Goal: Obtain resource: Download file/media

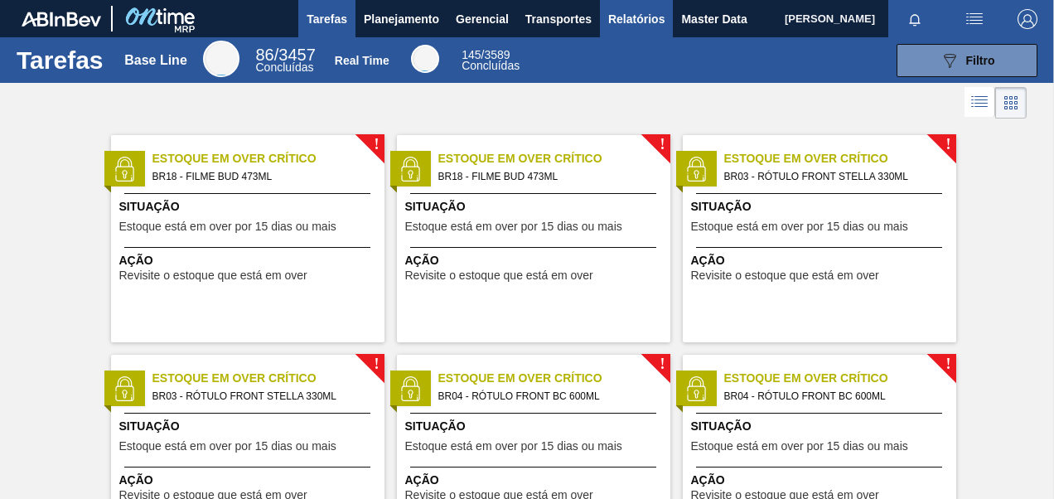
click at [633, 28] on button "Relatórios" at bounding box center [636, 18] width 73 height 37
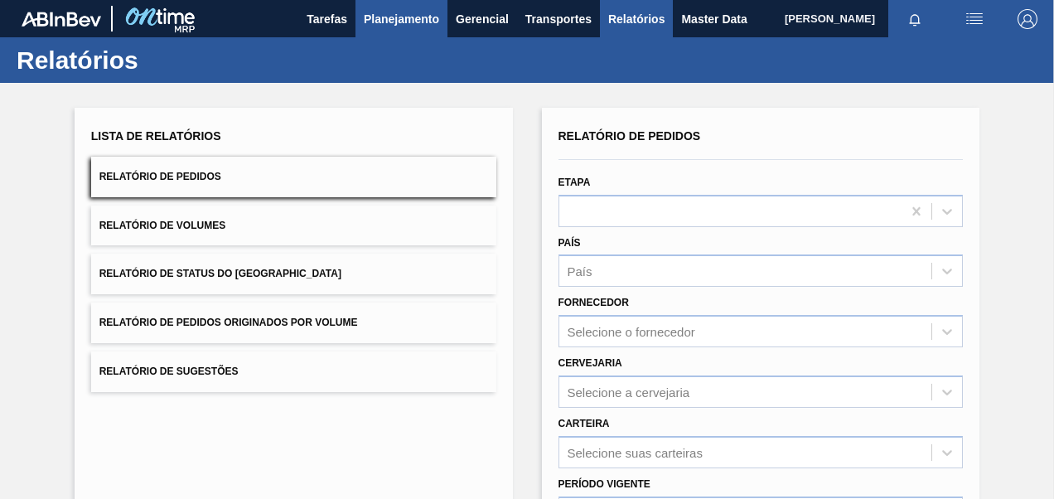
click at [418, 25] on span "Planejamento" at bounding box center [401, 19] width 75 height 20
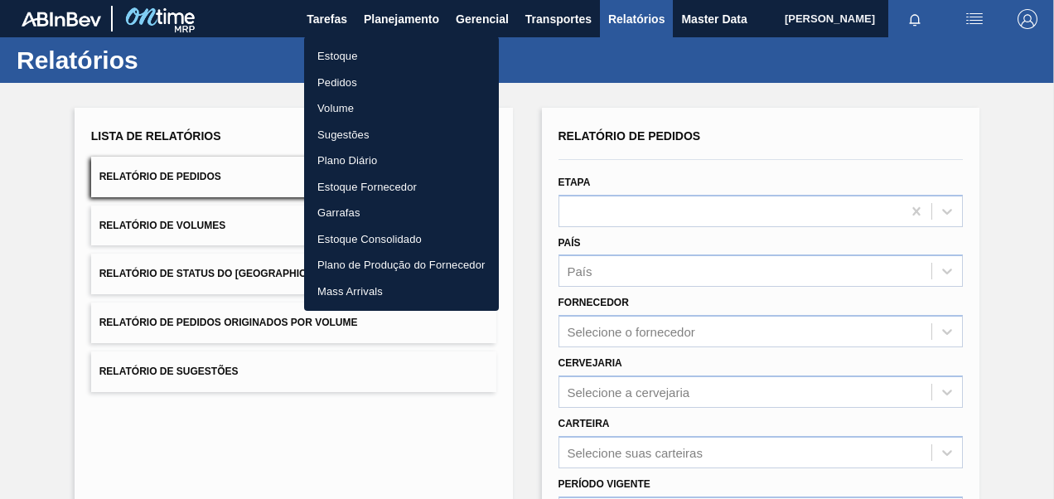
click at [350, 71] on li "Pedidos" at bounding box center [401, 83] width 195 height 27
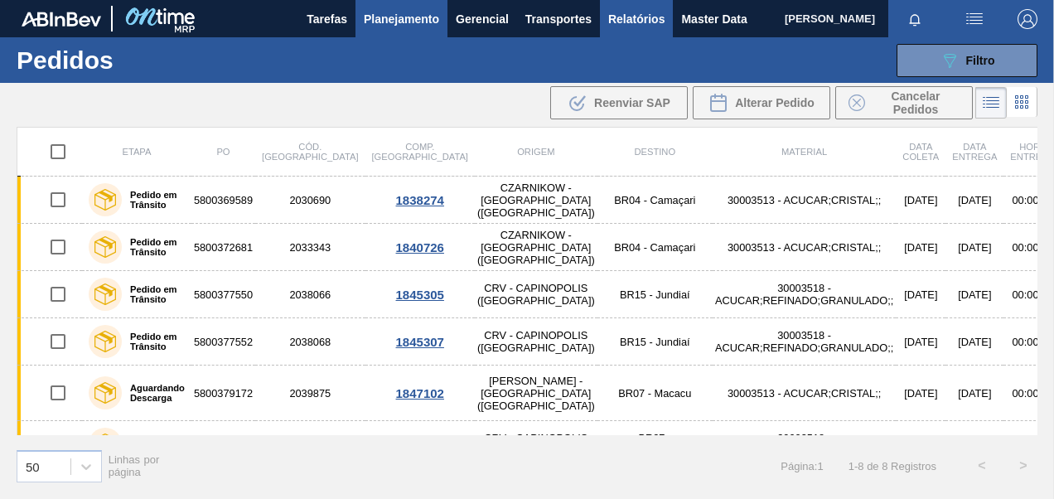
click at [643, 17] on span "Relatórios" at bounding box center [636, 19] width 56 height 20
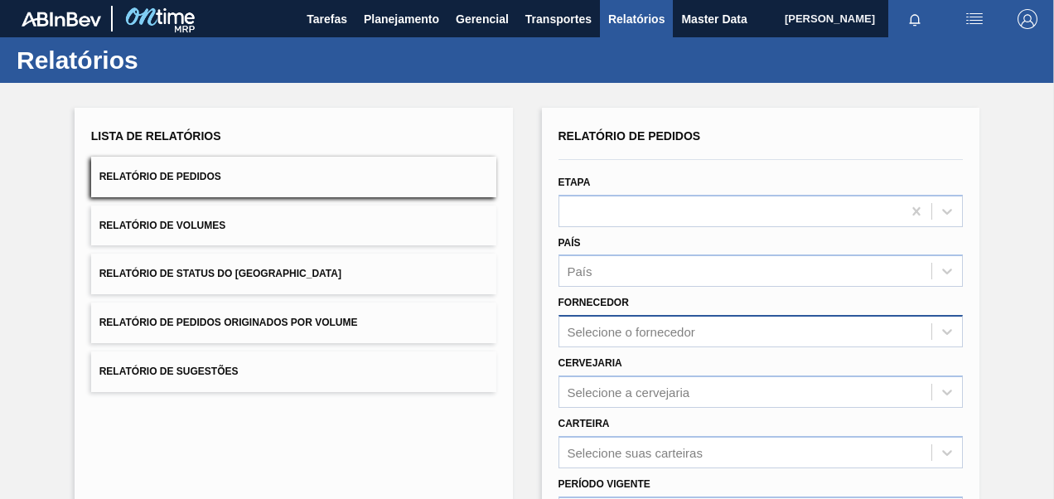
click at [661, 322] on div "Selecione o fornecedor" at bounding box center [761, 331] width 405 height 32
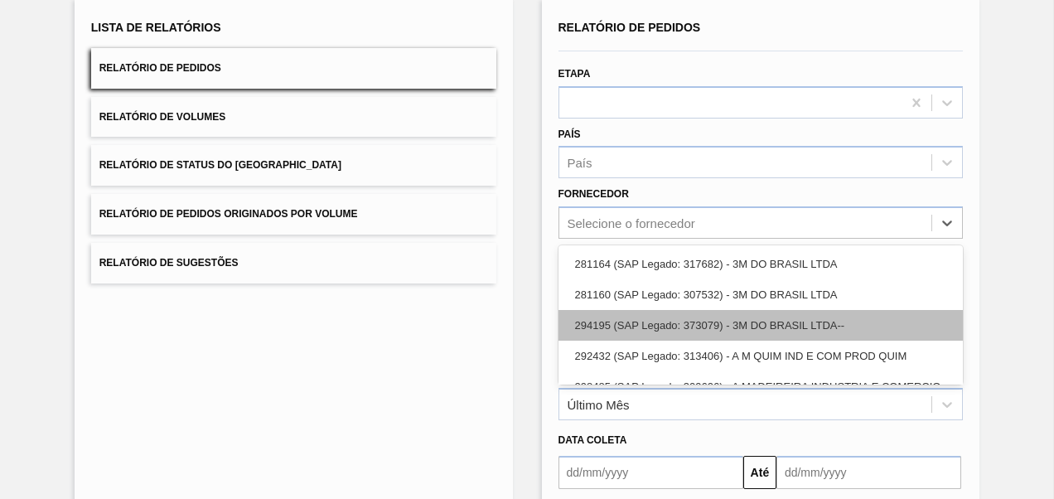
scroll to position [109, 0]
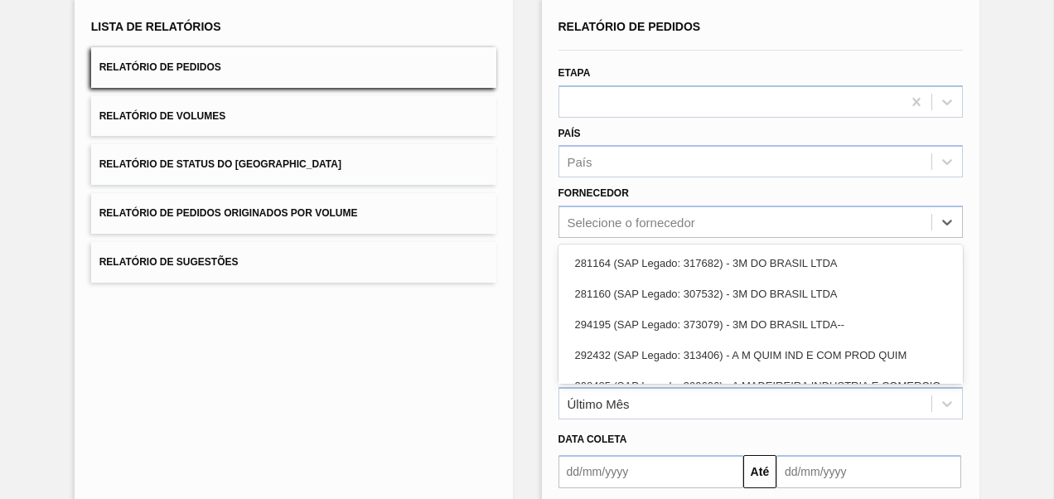
click at [482, 383] on div "Lista de Relatórios Relatório de Pedidos Relatório de Volumes Relatório de Stat…" at bounding box center [294, 317] width 439 height 639
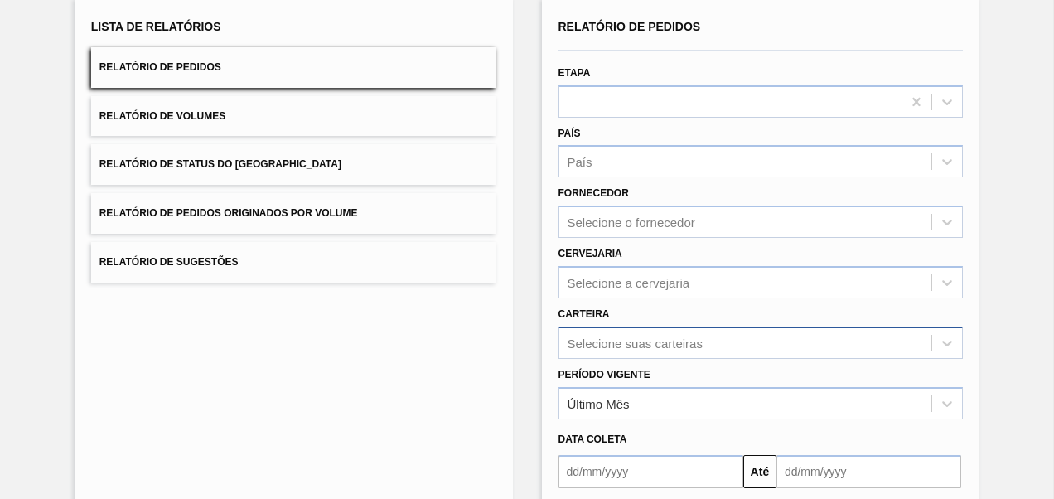
click at [633, 336] on div "Selecione suas carteiras" at bounding box center [761, 343] width 405 height 32
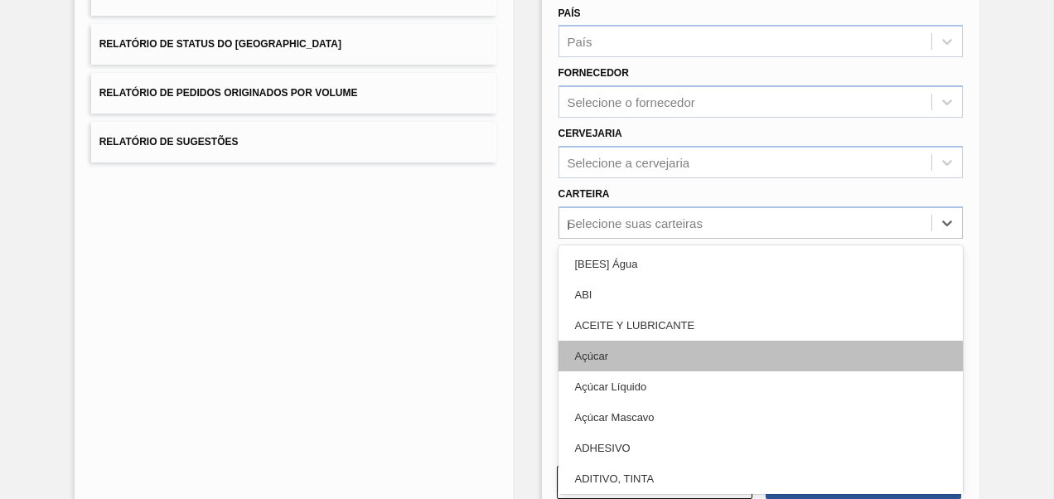
type input "pre"
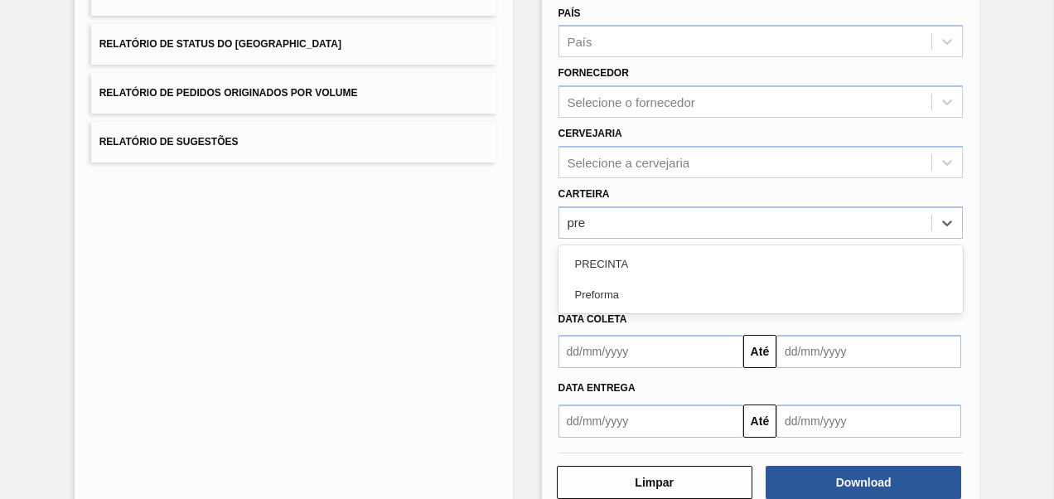
click at [603, 293] on div "Preforma" at bounding box center [761, 294] width 405 height 31
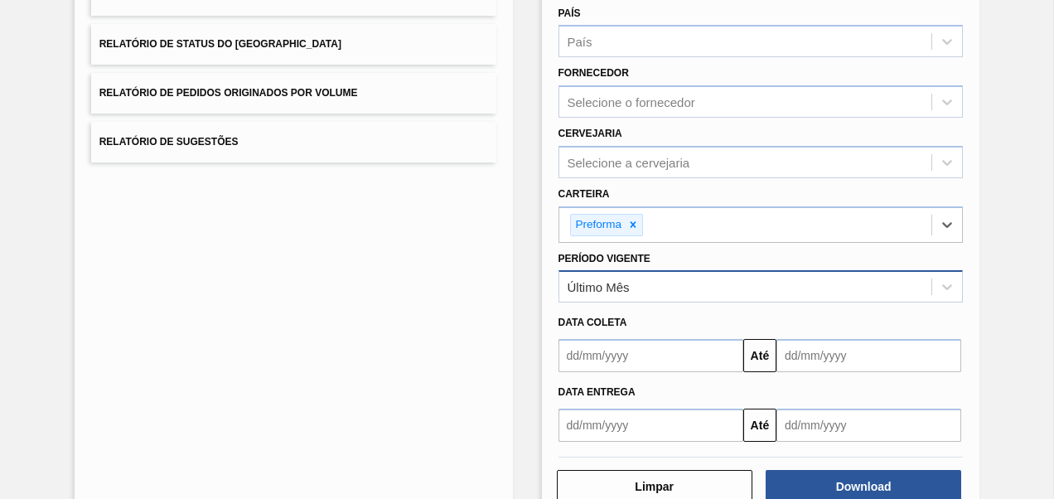
click at [637, 296] on div "Último Mês" at bounding box center [746, 287] width 373 height 24
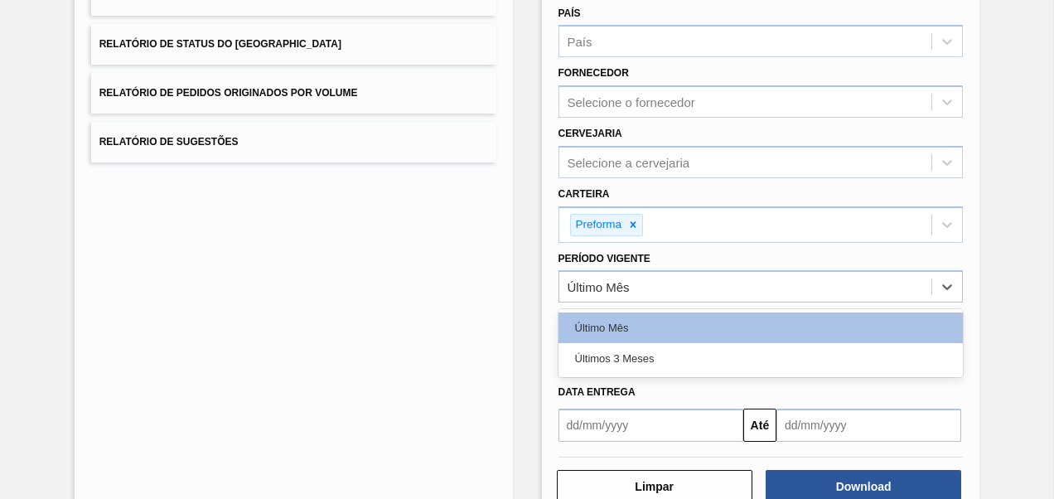
click at [620, 356] on div "Últimos 3 Meses" at bounding box center [761, 358] width 405 height 31
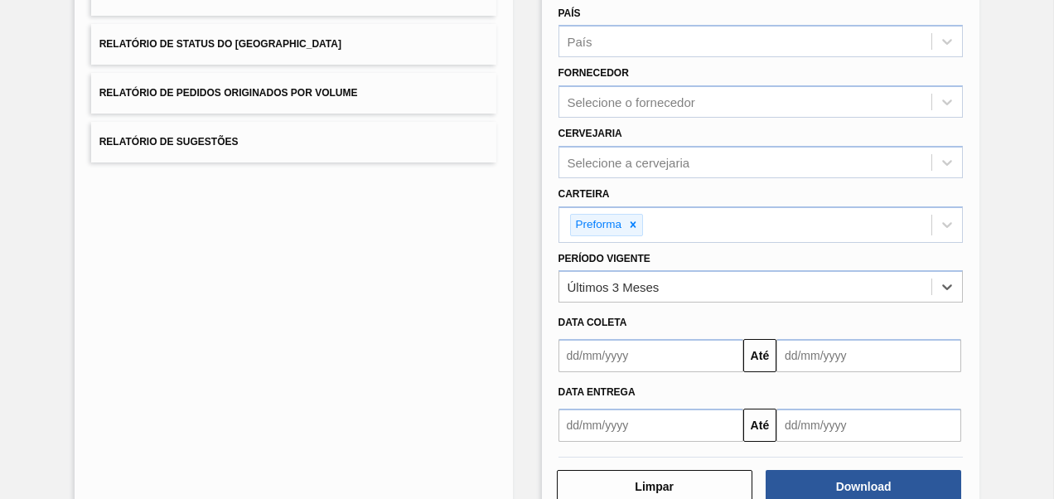
click at [622, 361] on input "text" at bounding box center [651, 355] width 185 height 33
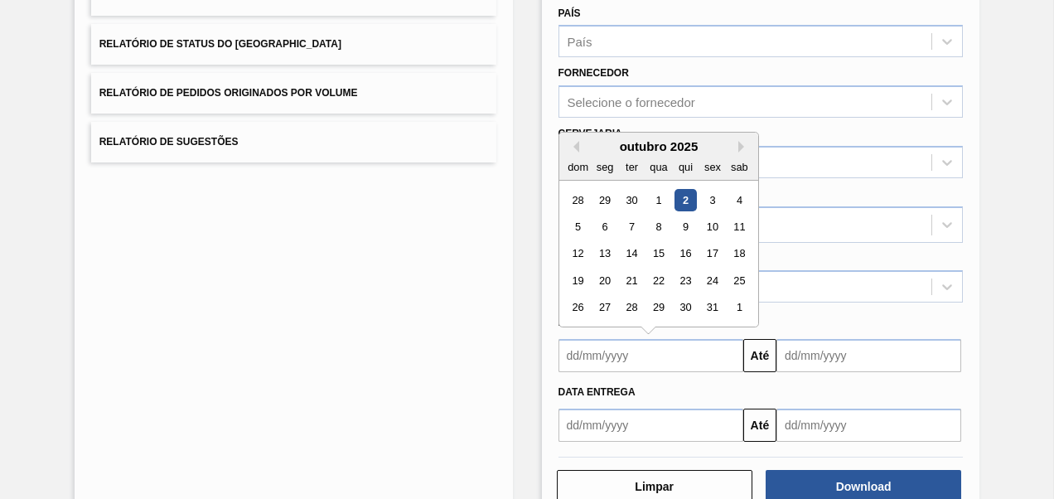
type input "[DATE]"
click at [841, 361] on input "text" at bounding box center [869, 355] width 185 height 33
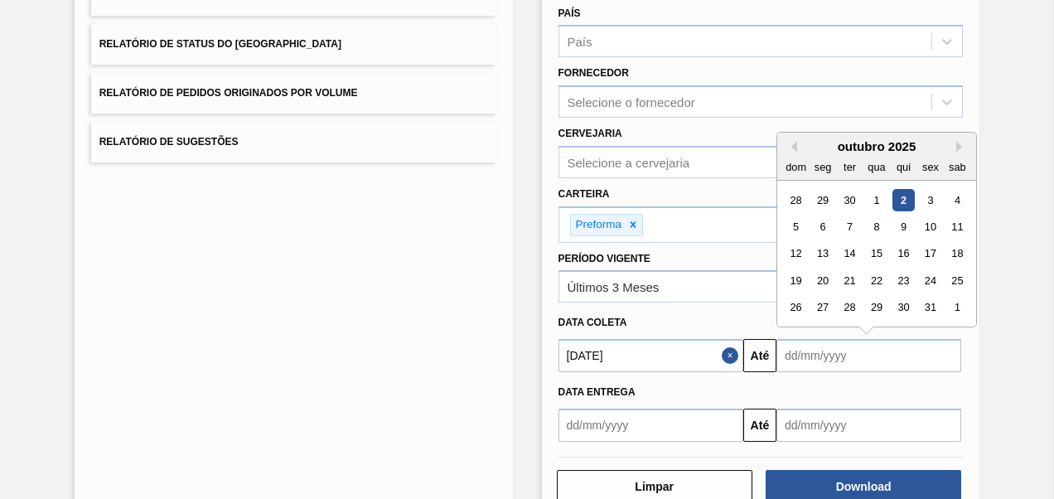
click at [855, 365] on input "text" at bounding box center [869, 355] width 185 height 33
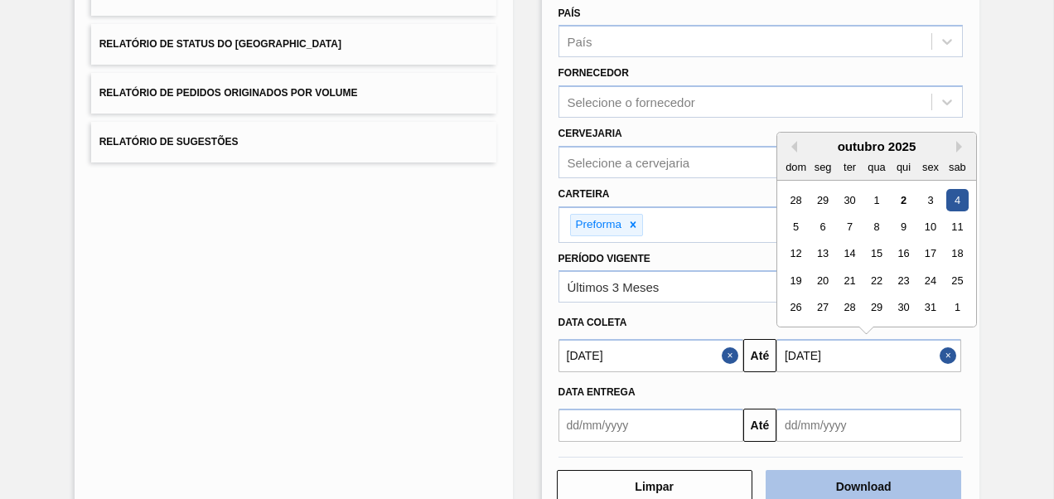
type input "[DATE]"
click at [826, 476] on button "Download" at bounding box center [864, 486] width 196 height 33
